Goal: Use online tool/utility: Utilize a website feature to perform a specific function

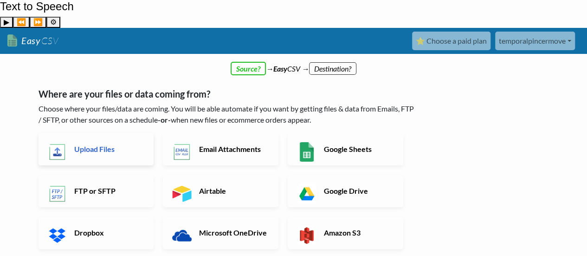
click at [83, 144] on h6 "Upload Files" at bounding box center [108, 148] width 73 height 9
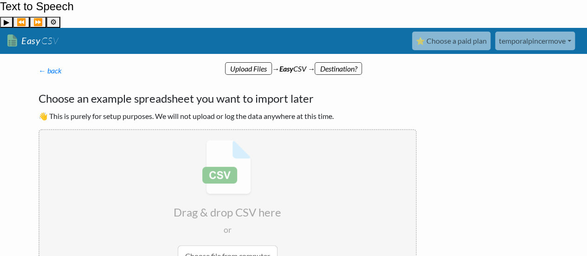
scroll to position [77, 0]
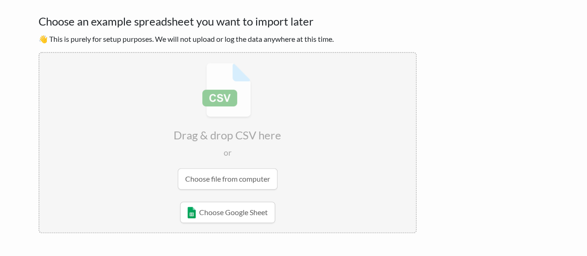
click at [241, 152] on input "file" at bounding box center [227, 126] width 377 height 146
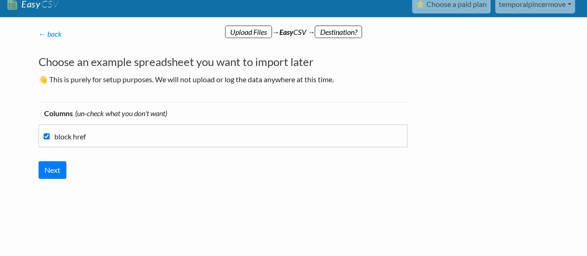
scroll to position [8, 0]
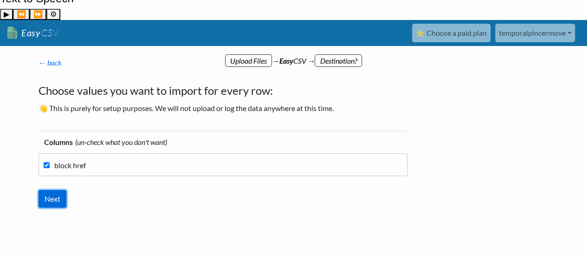
click at [54, 190] on input "Next" at bounding box center [53, 199] width 28 height 18
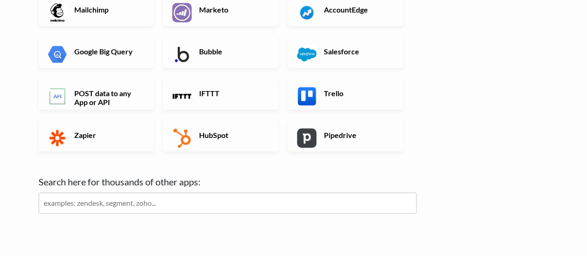
scroll to position [383, 0]
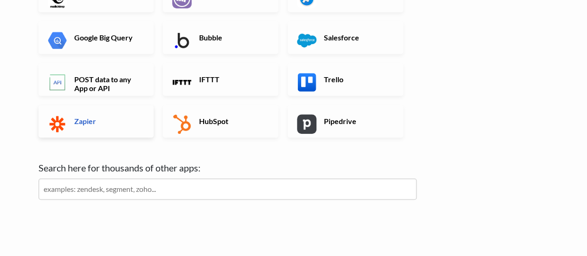
click at [108, 105] on link "Zapier" at bounding box center [97, 121] width 116 height 33
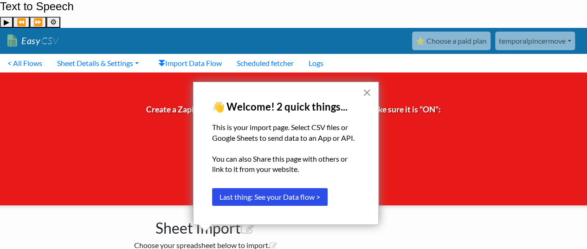
click at [369, 92] on button "×" at bounding box center [367, 92] width 9 height 15
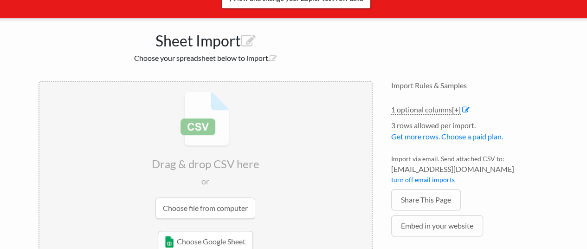
scroll to position [190, 0]
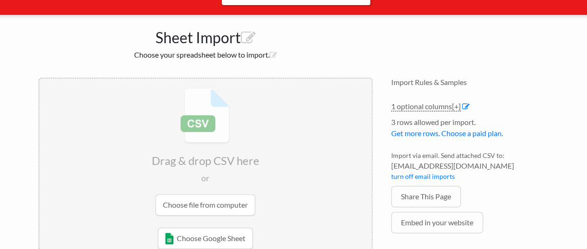
click at [231, 174] on input "file" at bounding box center [205, 151] width 333 height 146
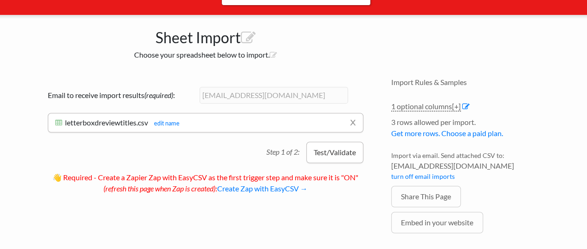
click at [333, 142] on button "Test/Validate" at bounding box center [335, 152] width 57 height 21
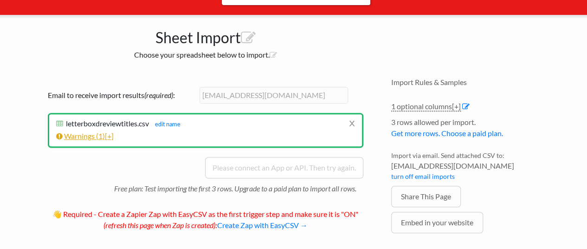
click at [114, 131] on span "[+]" at bounding box center [109, 135] width 9 height 9
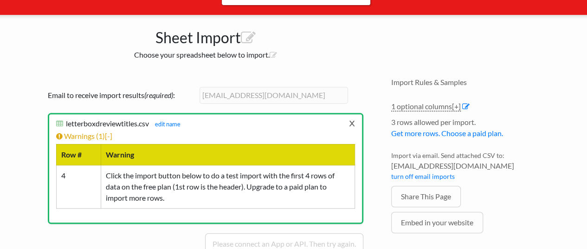
click at [352, 114] on link "x" at bounding box center [352, 123] width 6 height 18
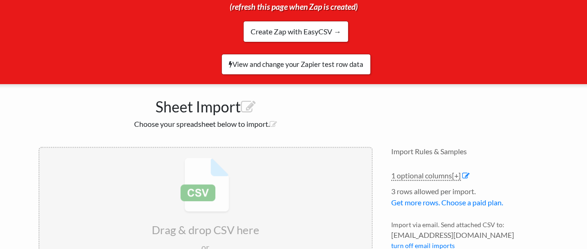
scroll to position [0, 0]
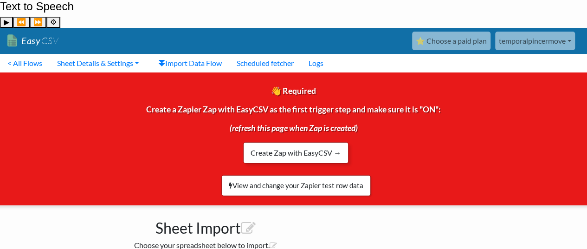
click at [336, 142] on link "Create Zap with EasyCSV →" at bounding box center [295, 152] width 105 height 21
click at [343, 175] on link "View and change your Zapier test row data" at bounding box center [297, 185] width 150 height 21
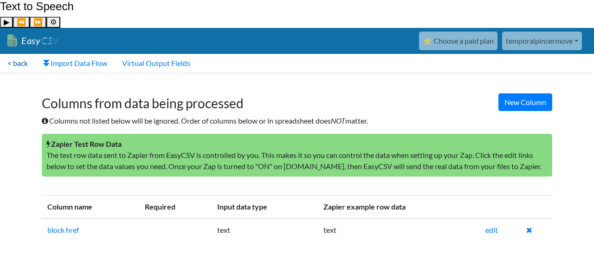
click at [25, 54] on link "< back" at bounding box center [17, 63] width 35 height 19
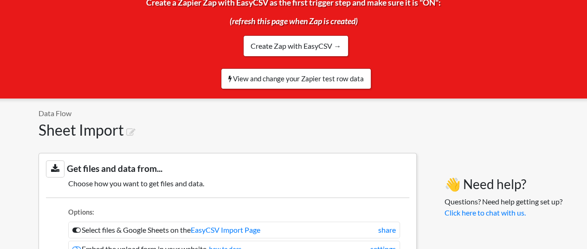
scroll to position [155, 0]
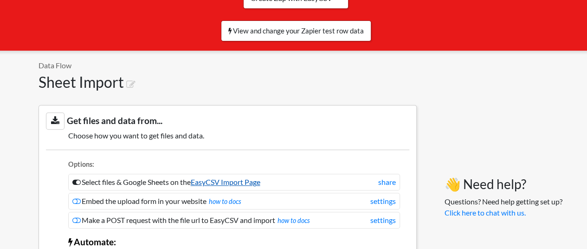
click at [240, 177] on link "EasyCSV Import Page" at bounding box center [226, 181] width 70 height 9
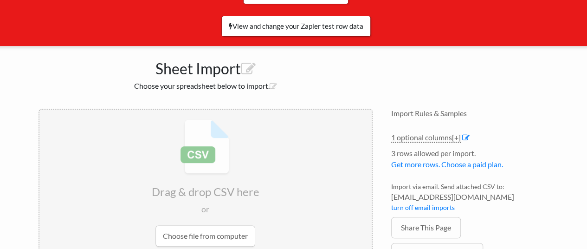
scroll to position [190, 0]
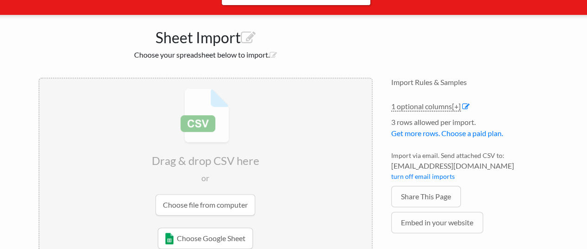
click at [198, 176] on input "file" at bounding box center [205, 151] width 333 height 146
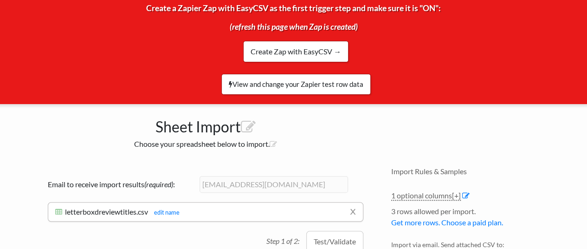
scroll to position [113, 0]
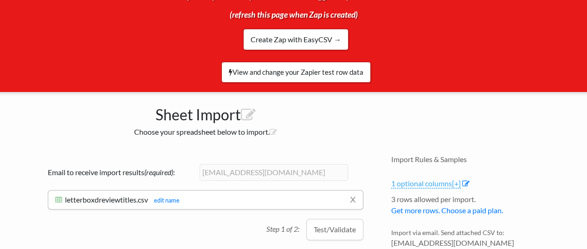
click at [459, 179] on span "[+]" at bounding box center [456, 183] width 9 height 9
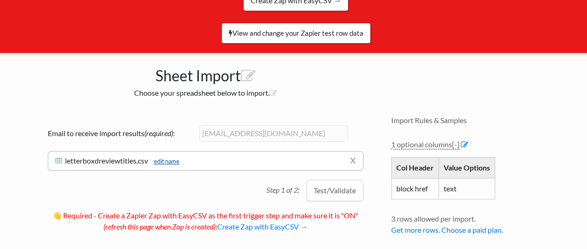
scroll to position [171, 0]
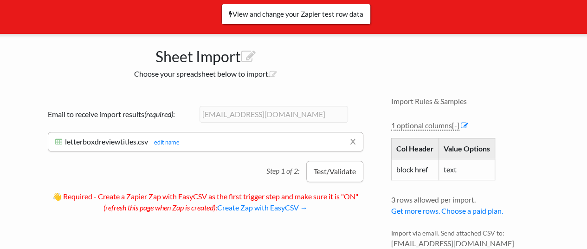
click at [333, 161] on button "Test/Validate" at bounding box center [335, 171] width 57 height 21
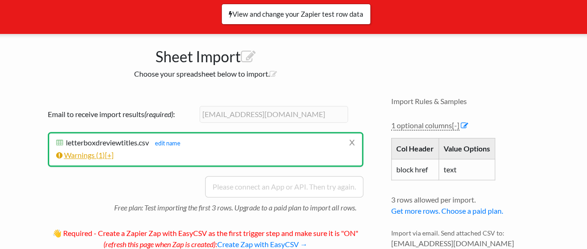
click at [114, 150] on span "[+]" at bounding box center [109, 154] width 9 height 9
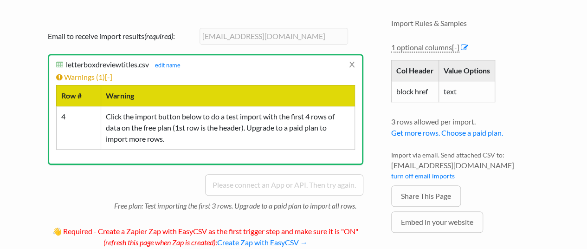
scroll to position [250, 0]
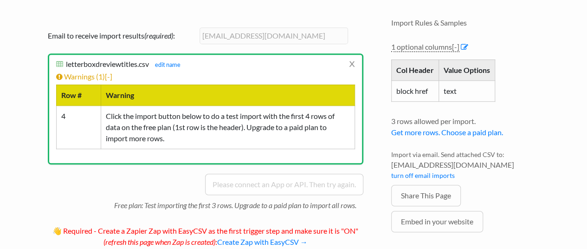
click at [147, 148] on div "Email to receive import results (required) : temporalpincermove@pm.me x letterb…" at bounding box center [206, 139] width 334 height 243
click at [347, 59] on h6 "letterboxdreviewtitles.csv letterboxdreviewtitles.csv edit name" at bounding box center [205, 63] width 299 height 9
click at [348, 59] on h6 "letterboxdreviewtitles.csv letterboxdreviewtitles.csv edit name" at bounding box center [205, 63] width 299 height 9
click at [352, 55] on link "x" at bounding box center [352, 64] width 6 height 18
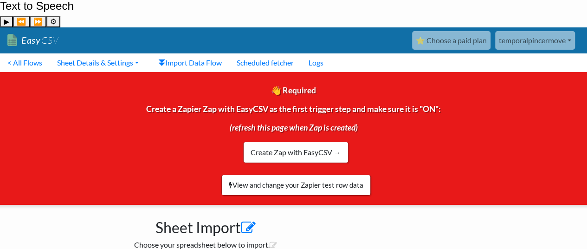
scroll to position [0, 0]
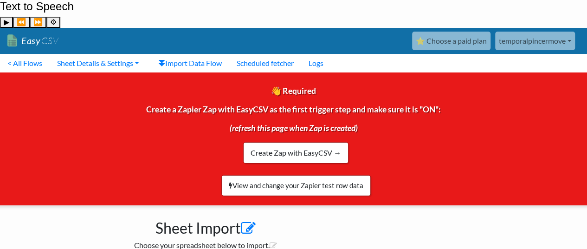
click at [248, 221] on icon at bounding box center [248, 228] width 15 height 15
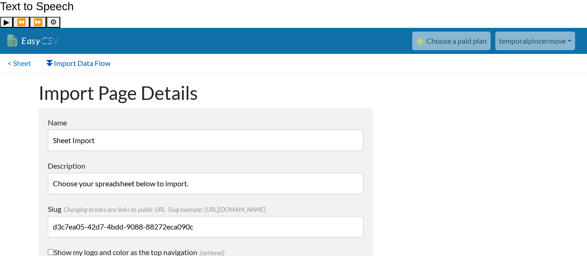
click at [62, 54] on link "Import Data Flow" at bounding box center [78, 63] width 79 height 19
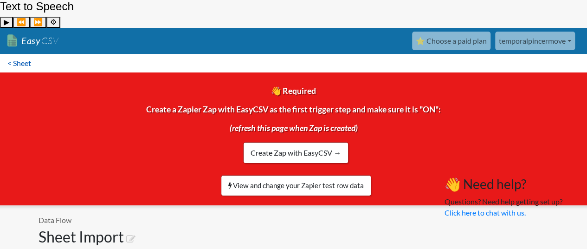
click at [15, 54] on link "< Sheet" at bounding box center [19, 63] width 39 height 19
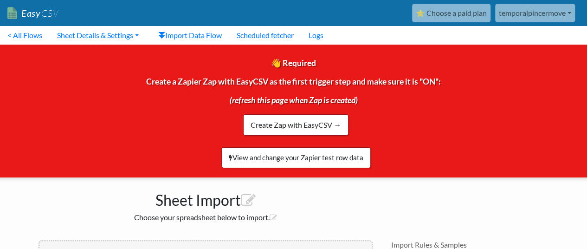
click at [15, 36] on link "< All Flows" at bounding box center [25, 35] width 50 height 19
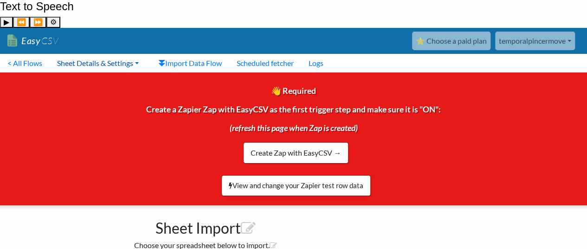
click at [117, 54] on link "Sheet Details & Settings" at bounding box center [98, 63] width 97 height 19
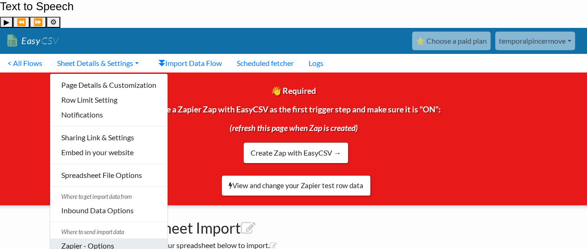
click at [121, 238] on link "Zapier - Options" at bounding box center [108, 245] width 117 height 15
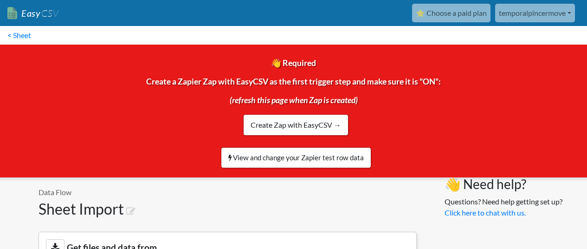
scroll to position [854, 0]
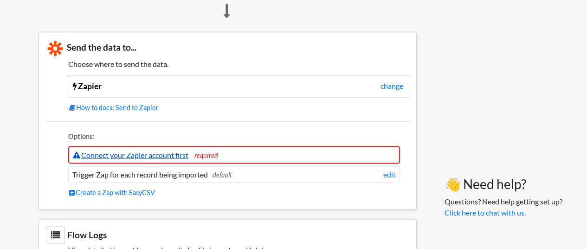
click at [164, 150] on link "Connect your Zapier account first" at bounding box center [131, 154] width 116 height 9
